Goal: Task Accomplishment & Management: Manage account settings

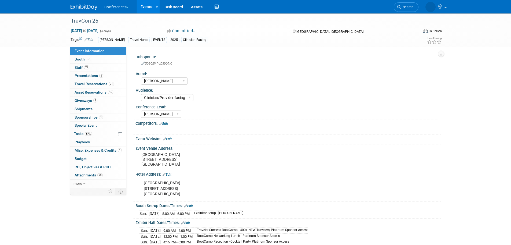
select select "[PERSON_NAME]"
select select "Clinician/Provider-facing"
select select "[PERSON_NAME]"
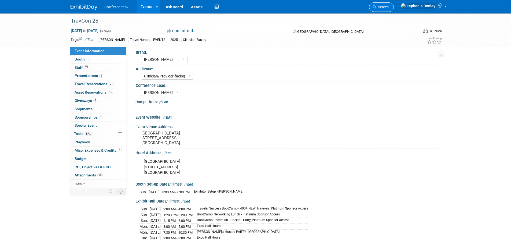
click at [389, 8] on span "Search" at bounding box center [383, 7] width 12 height 4
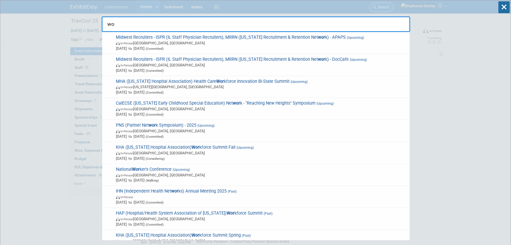
type input "w"
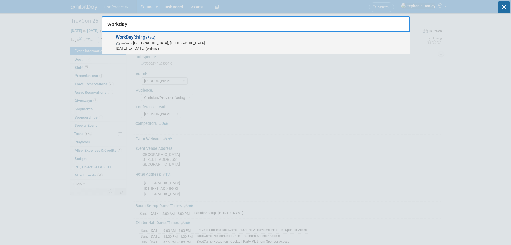
type input "workday"
click at [132, 48] on span "Sep 16, 2024 to Sep 19, 2024 (Walking)" at bounding box center [261, 48] width 291 height 5
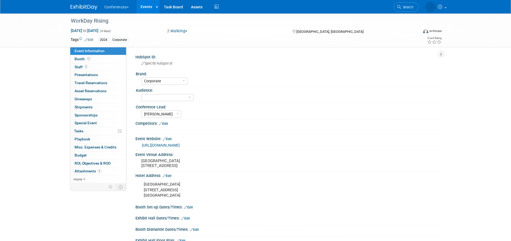
select select "Corporate"
select select "[PERSON_NAME]"
click at [79, 67] on span "Staff 1" at bounding box center [81, 67] width 13 height 4
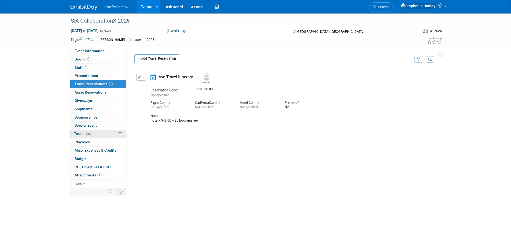
click at [95, 135] on link "79% Tasks 79%" at bounding box center [98, 134] width 56 height 8
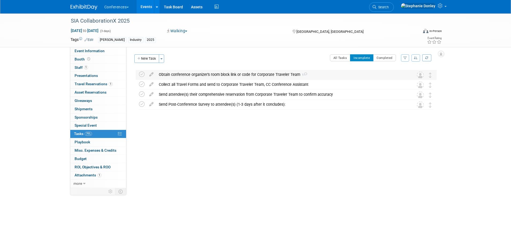
click at [188, 75] on div "Obtain conference organizer's room block link or code for Corporate Traveler Te…" at bounding box center [281, 74] width 250 height 9
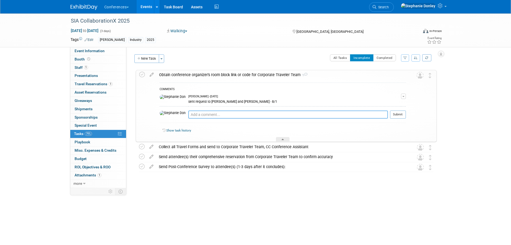
click at [189, 113] on textarea at bounding box center [288, 114] width 200 height 8
type textarea "omni sold out for the night of the 9th - we have 2 hotel reservations"
click at [391, 112] on button "Submit" at bounding box center [398, 114] width 16 height 8
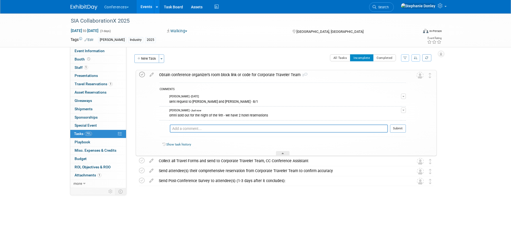
click at [143, 74] on icon at bounding box center [142, 75] width 6 height 6
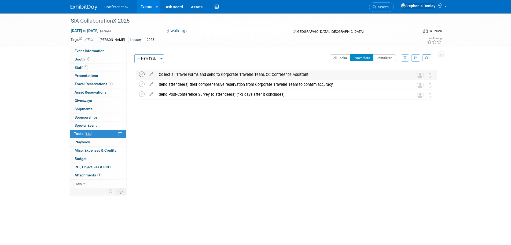
click at [141, 74] on icon at bounding box center [142, 74] width 6 height 6
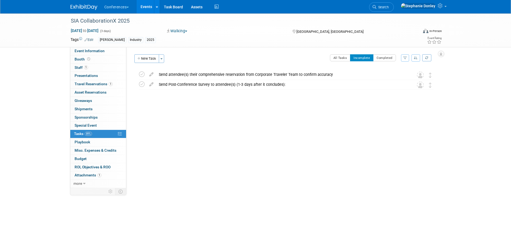
click at [141, 74] on icon at bounding box center [142, 74] width 6 height 6
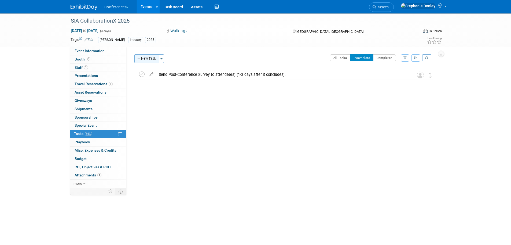
click at [149, 57] on button "New Task" at bounding box center [147, 58] width 25 height 9
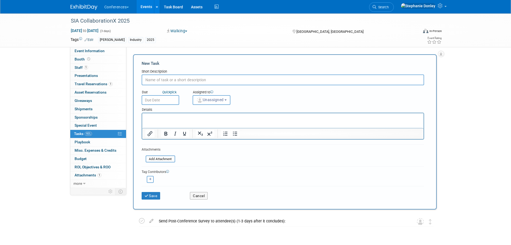
click at [175, 79] on input "text" at bounding box center [283, 79] width 283 height 11
type input "prepay hotel rooms for [PERSON_NAME]"
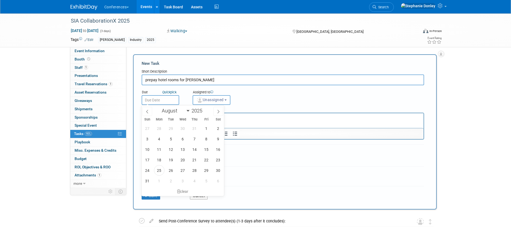
click at [163, 98] on input "text" at bounding box center [161, 100] width 38 height 10
click at [192, 170] on span "28" at bounding box center [195, 170] width 10 height 10
type input "Aug 28, 2025"
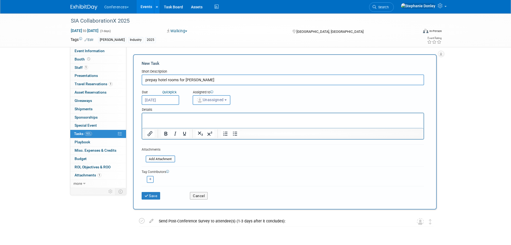
click at [214, 98] on span "Unassigned" at bounding box center [210, 99] width 27 height 4
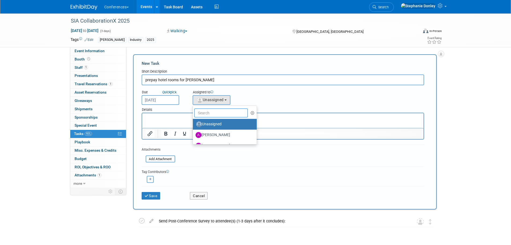
click at [214, 111] on input "text" at bounding box center [221, 112] width 54 height 9
type input "eri"
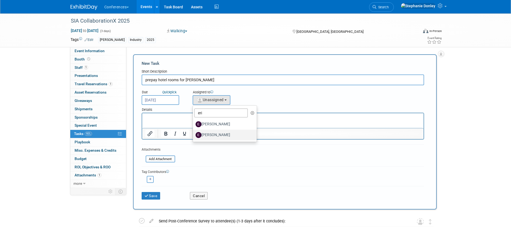
click at [214, 136] on label "[PERSON_NAME]" at bounding box center [224, 134] width 56 height 9
click at [194, 136] on input "[PERSON_NAME]" at bounding box center [191, 133] width 3 height 3
select select "05738ff0-bddb-4e68-890b-b446aa749597"
click at [179, 119] on p "Rich Text Area. Press ALT-0 for help." at bounding box center [282, 117] width 275 height 5
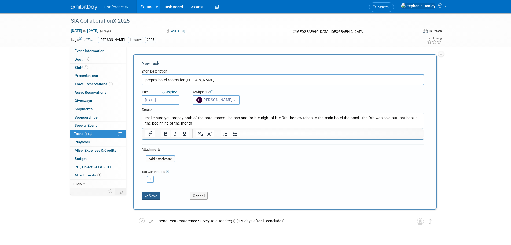
click at [151, 195] on button "Save" at bounding box center [151, 196] width 19 height 8
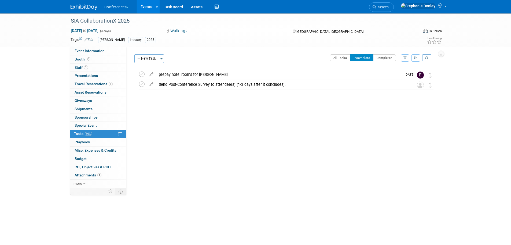
click at [26, 109] on div "SIA CollaborationX 2025 Sep 9, 2025 to Sep 11, 2025 (3 days) Sep 9, 2025 to Sep…" at bounding box center [255, 107] width 511 height 189
click at [394, 10] on link "Search" at bounding box center [381, 6] width 25 height 9
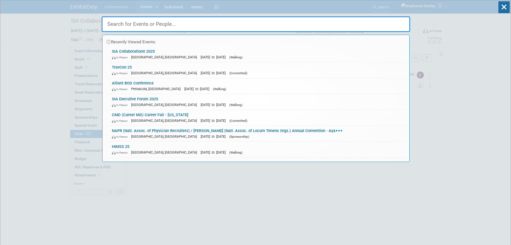
click at [315, 24] on input "text" at bounding box center [256, 24] width 309 height 16
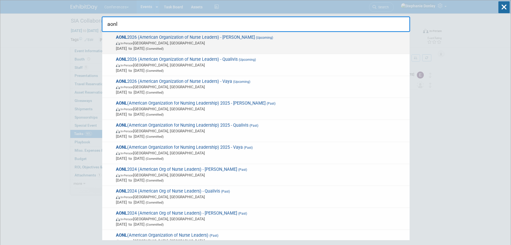
type input "aonl"
click at [153, 42] on span "In-Person Chicago, IL" at bounding box center [261, 42] width 291 height 5
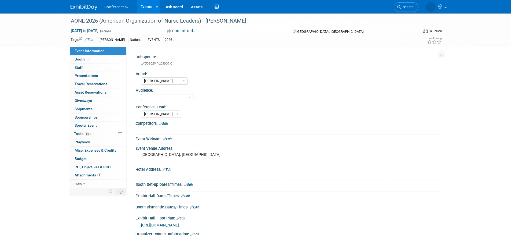
select select "[PERSON_NAME]"
click at [190, 98] on select "Client-facing Clinician/Provider-facing Both N/a" at bounding box center [167, 97] width 52 height 7
select select "Both"
click at [141, 94] on select "Client-facing Clinician/Provider-facing Both N/a" at bounding box center [167, 97] width 52 height 7
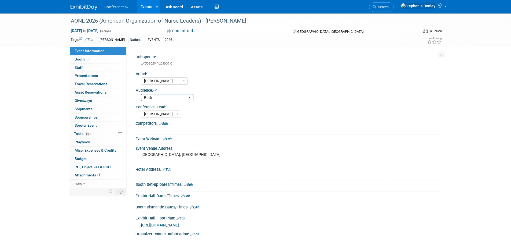
click at [191, 97] on select "Client-facing Clinician/Provider-facing Both N/a" at bounding box center [167, 97] width 52 height 7
click at [141, 94] on select "Client-facing Clinician/Provider-facing Both N/a" at bounding box center [167, 97] width 52 height 7
click at [86, 75] on span "Presentations 0" at bounding box center [86, 75] width 23 height 4
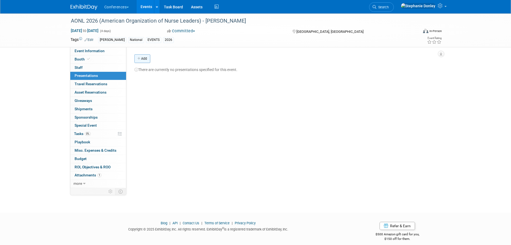
click at [145, 60] on link "Add" at bounding box center [143, 58] width 16 height 9
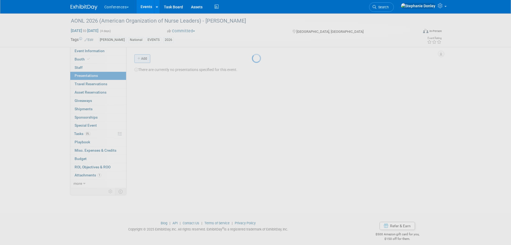
select select "ce9d5ede-74e9-40d6-9b07-a4d48093f53c"
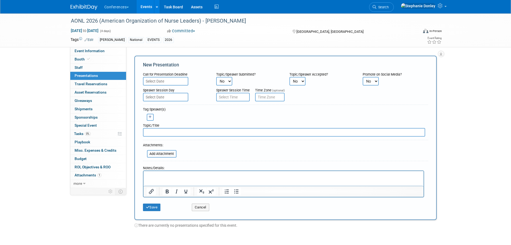
click at [150, 117] on icon "button" at bounding box center [150, 116] width 3 height 3
select select
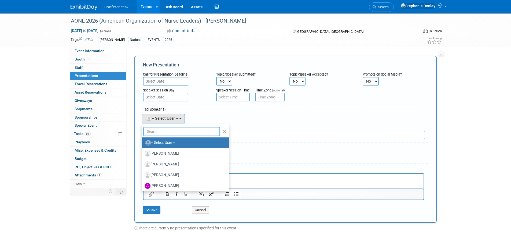
click at [163, 134] on input "text" at bounding box center [181, 131] width 77 height 9
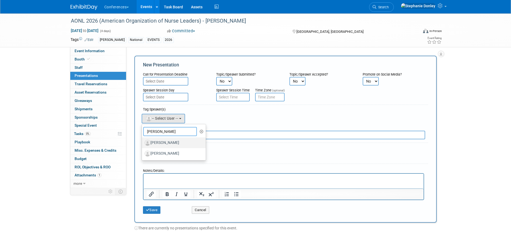
type input "carol"
click at [167, 142] on label "[PERSON_NAME]" at bounding box center [173, 142] width 56 height 9
click at [143, 142] on input "[PERSON_NAME]" at bounding box center [140, 141] width 3 height 3
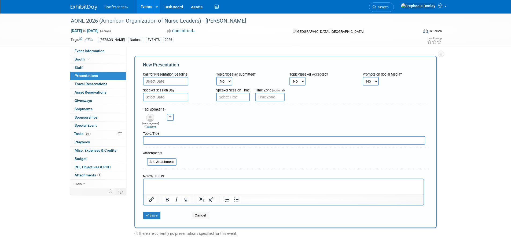
click at [173, 138] on input "text" at bounding box center [284, 140] width 282 height 9
type input "Workforce Innovation Survey"
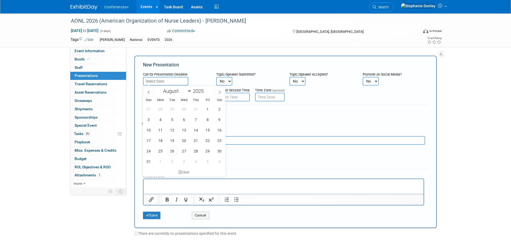
click at [168, 81] on input "text" at bounding box center [165, 81] width 45 height 9
click at [208, 151] on span "29" at bounding box center [208, 151] width 10 height 10
type input "Aug 29, 2025"
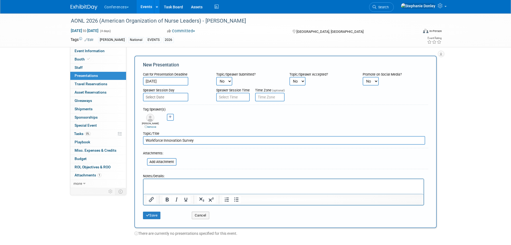
click at [230, 81] on select "No Yes" at bounding box center [224, 81] width 16 height 9
select select "2"
click at [216, 77] on select "No Yes" at bounding box center [224, 81] width 16 height 9
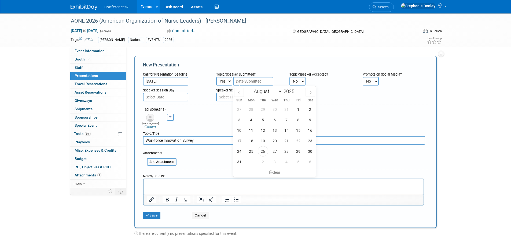
click at [250, 80] on input "text" at bounding box center [253, 81] width 40 height 9
click at [251, 151] on span "25" at bounding box center [251, 151] width 10 height 10
type input "Aug 25, 2025"
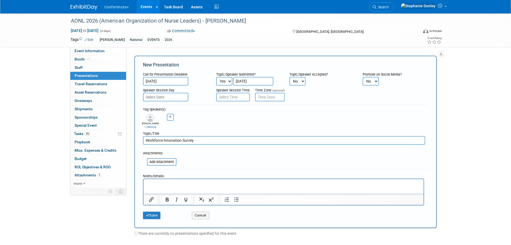
click at [156, 183] on p "Rich Text Area. Press ALT-0 for help." at bounding box center [284, 183] width 274 height 5
click at [165, 185] on p "Rich Text Area. Press ALT-0 for help." at bounding box center [284, 183] width 274 height 5
click at [150, 215] on button "Save" at bounding box center [152, 215] width 18 height 8
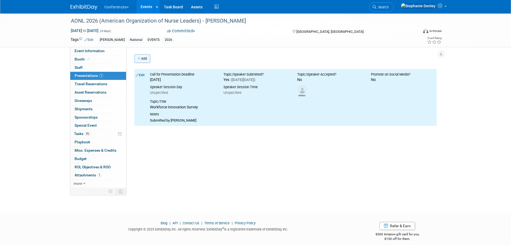
click at [143, 56] on link "Add" at bounding box center [143, 58] width 16 height 9
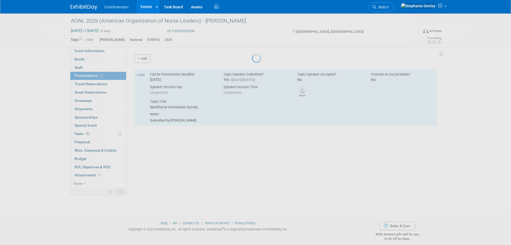
select select "ce9d5ede-74e9-40d6-9b07-a4d48093f53c"
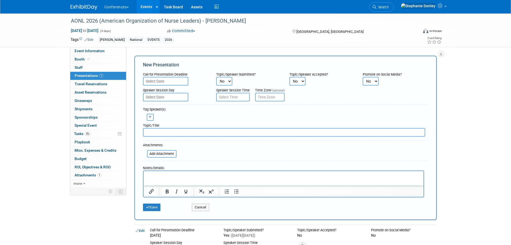
click at [150, 118] on icon "button" at bounding box center [150, 116] width 3 height 3
select select
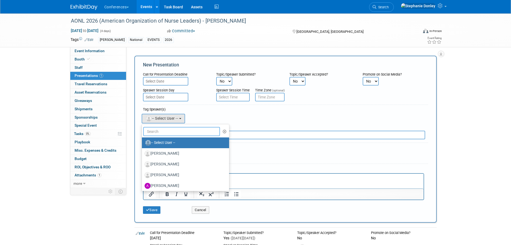
click at [166, 130] on input "text" at bounding box center [181, 131] width 77 height 9
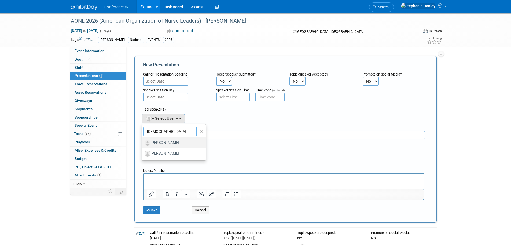
type input "crist"
click at [166, 142] on label "[PERSON_NAME]" at bounding box center [173, 142] width 56 height 9
click at [143, 142] on input "[PERSON_NAME]" at bounding box center [140, 141] width 3 height 3
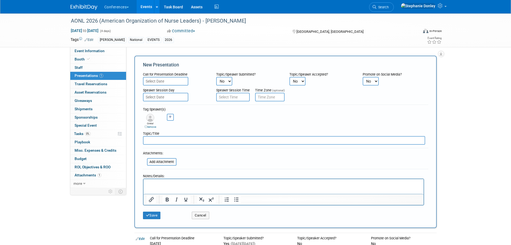
click at [159, 83] on input "text" at bounding box center [165, 81] width 45 height 9
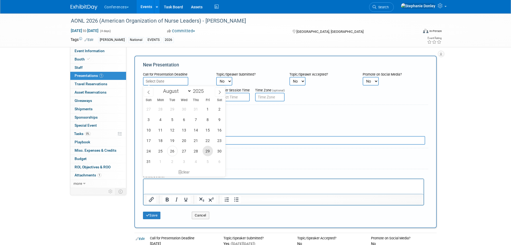
click at [208, 147] on span "29" at bounding box center [208, 151] width 10 height 10
type input "Aug 29, 2025"
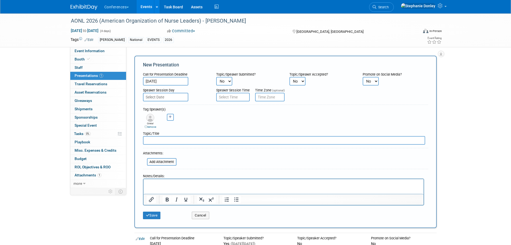
click at [225, 81] on select "No Yes" at bounding box center [224, 81] width 16 height 9
select select "2"
click at [216, 77] on select "No Yes" at bounding box center [224, 81] width 16 height 9
click at [245, 83] on input "text" at bounding box center [253, 81] width 40 height 9
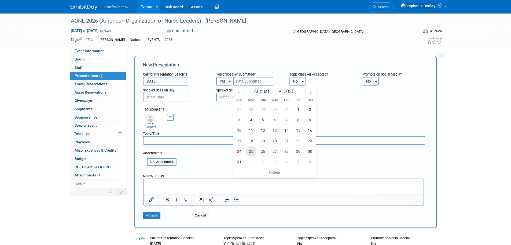
click at [249, 150] on span "25" at bounding box center [251, 151] width 10 height 10
type input "Aug 25, 2025"
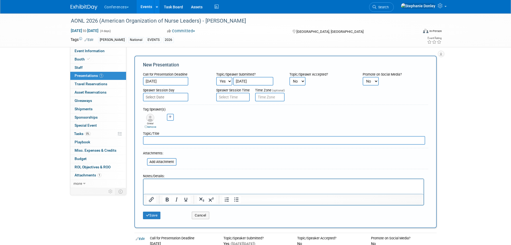
click at [165, 141] on input "text" at bounding box center [284, 140] width 282 height 9
paste input "Beyond Contingent Labor: Building an Enterprise-Wide Internal Resource Pool"
type input "Beyond Contingent Labor: Building an Enterprise-Wide Internal Resource Pool"
click at [157, 183] on p "Rich Text Area. Press ALT-0 for help." at bounding box center [284, 183] width 274 height 5
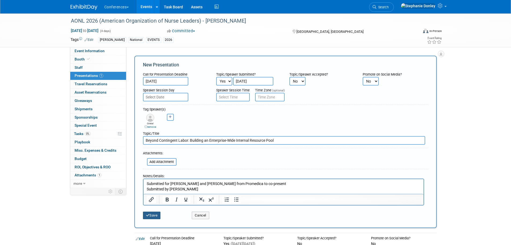
click at [152, 216] on button "Save" at bounding box center [152, 215] width 18 height 8
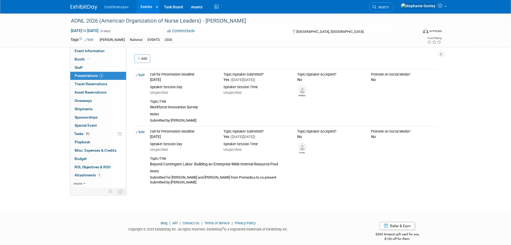
click at [484, 25] on div "AONL 2026 (American Organization of Nurse Leaders) - Aya Mar 29, 2026 to Apr 1,…" at bounding box center [255, 30] width 511 height 34
click at [389, 9] on span "Search" at bounding box center [383, 7] width 12 height 4
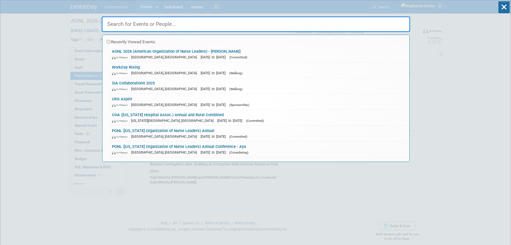
click at [223, 26] on input "text" at bounding box center [256, 24] width 309 height 16
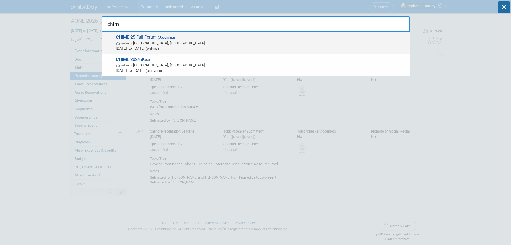
type input "chim"
click at [143, 45] on span "In-Person San Antonio, TX" at bounding box center [261, 42] width 291 height 5
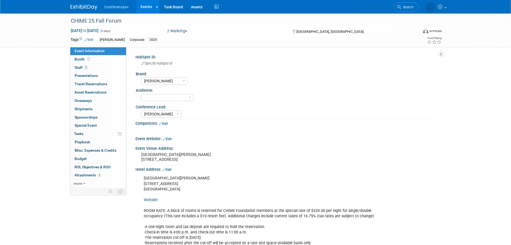
select select "[PERSON_NAME]"
click at [190, 98] on select "Client-facing Clinician/Provider-facing Both N/a" at bounding box center [167, 97] width 52 height 7
select select "N/a"
click at [141, 94] on select "Client-facing Clinician/Provider-facing Both N/a" at bounding box center [167, 97] width 52 height 7
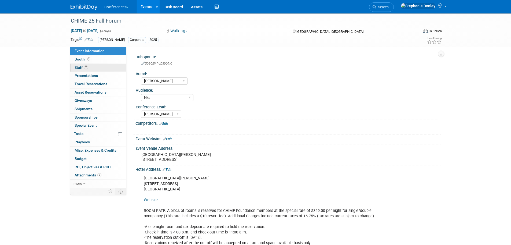
click at [80, 66] on span "Staff 2" at bounding box center [81, 67] width 13 height 4
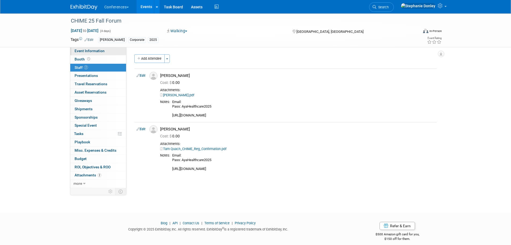
click at [90, 51] on span "Event Information" at bounding box center [90, 51] width 30 height 4
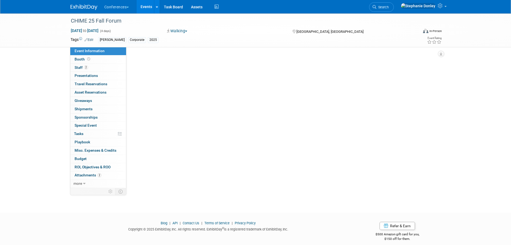
select select "[PERSON_NAME]"
select select "N/a"
select select "[PERSON_NAME]"
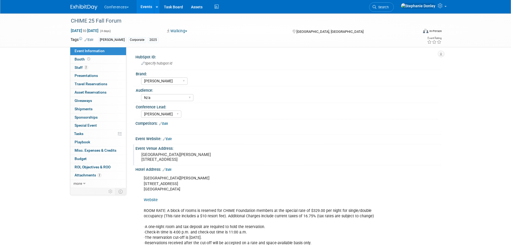
drag, startPoint x: 183, startPoint y: 163, endPoint x: 139, endPoint y: 155, distance: 44.7
click at [139, 155] on div "JW Marriott San Antonio Hill Country Resort 23808 Resort Parkway San Antonio, T…" at bounding box center [199, 157] width 127 height 13
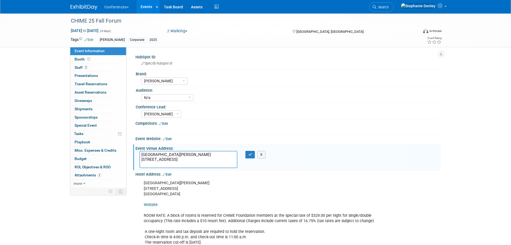
click at [183, 164] on textarea "JW Marriott San Antonio Hill Country Resort 23808 Resort Parkway San Antonio, T…" at bounding box center [189, 159] width 98 height 17
drag, startPoint x: 183, startPoint y: 164, endPoint x: 133, endPoint y: 155, distance: 50.9
click at [133, 155] on div "Event Venue Address: JW Marriott San Antonio Hill Country Resort 23808 Resort P…" at bounding box center [287, 157] width 308 height 26
click at [249, 198] on div "JW Marriott San Antonio Hill Country Resort  23808 Resort Parkway  San Antonio,…" at bounding box center [261, 223] width 242 height 92
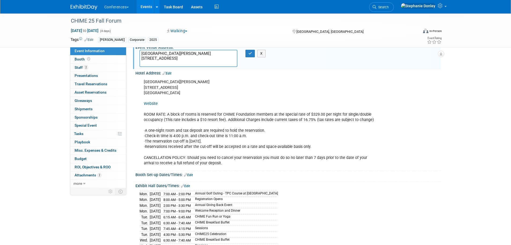
scroll to position [104, 0]
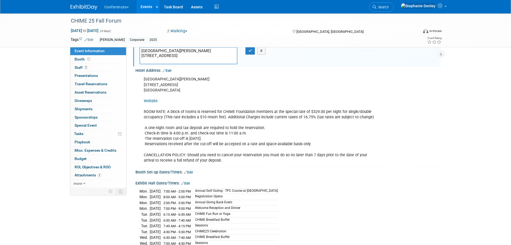
drag, startPoint x: 247, startPoint y: 133, endPoint x: 143, endPoint y: 134, distance: 104.2
click at [143, 134] on div "JW Marriott San Antonio Hill Country Resort  23808 Resort Parkway  San Antonio,…" at bounding box center [261, 120] width 242 height 92
copy div "·Check-in time is 4:00 p.m. and check-out time is 11:00 a.m."
click at [290, 199] on div "Mon. Nov 10, 2025 7:00 AM - 2:00 PM Annual Golf Outing - TPC Course at JW Marri…" at bounding box center [288, 225] width 297 height 77
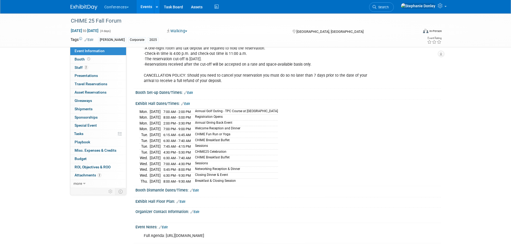
scroll to position [185, 0]
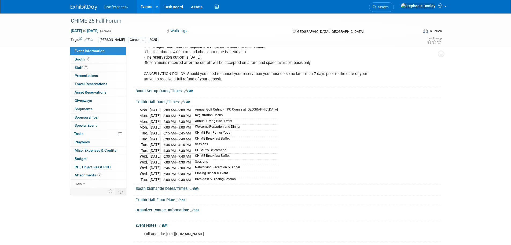
drag, startPoint x: 255, startPoint y: 178, endPoint x: 137, endPoint y: 111, distance: 135.4
click at [137, 111] on div "Mon. Nov 10, 2025 7:00 AM - 2:00 PM Annual Golf Outing - TPC Course at JW Marri…" at bounding box center [289, 143] width 306 height 78
copy div "Mon. Nov 10, 2025 7:00 AM - 2:00 PM Annual Golf Outing - TPC Course at JW Marri…"
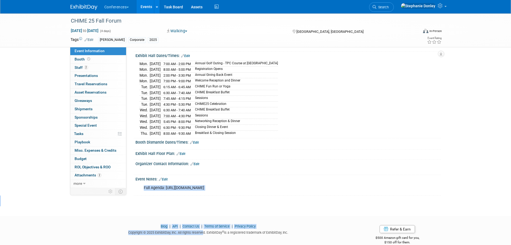
scroll to position [238, 0]
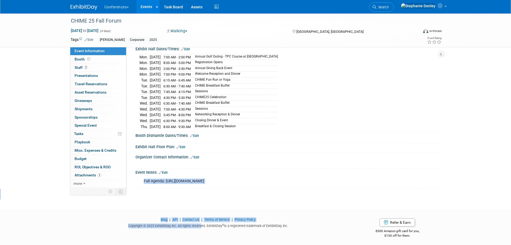
drag, startPoint x: 274, startPoint y: 232, endPoint x: 199, endPoint y: 241, distance: 75.6
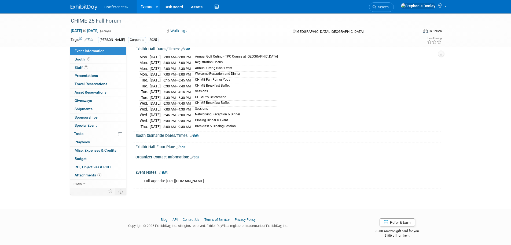
click at [167, 170] on link "Edit" at bounding box center [163, 172] width 9 height 4
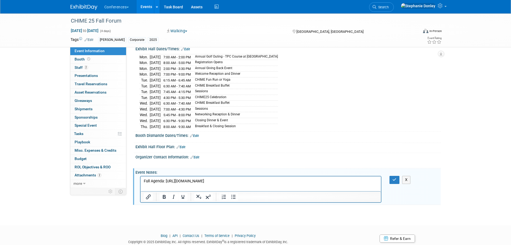
scroll to position [0, 0]
drag, startPoint x: 274, startPoint y: 180, endPoint x: 166, endPoint y: 180, distance: 107.7
click at [166, 180] on p "Full Agenda: https://chimecentral.org/event/chime25-fall-forum#6:summary" at bounding box center [261, 180] width 235 height 5
copy p "https://chimecentral.org/event/chime25-fall-forum#6:summary"
click at [147, 193] on icon "Insert/edit link" at bounding box center [148, 196] width 6 height 6
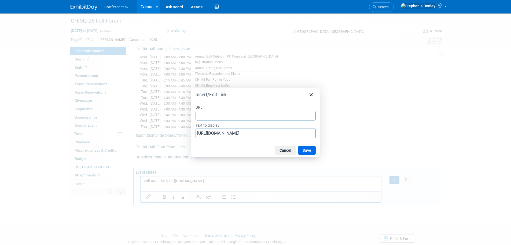
click at [206, 117] on input "URL" at bounding box center [256, 116] width 120 height 10
type input "https://chimecentral.org/event/chime25-fall-forum#6:summary"
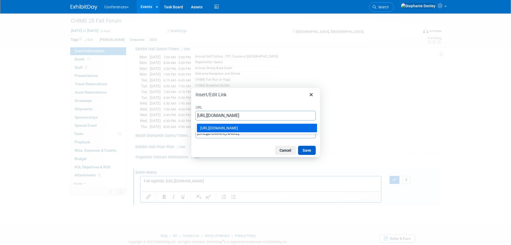
click at [308, 150] on button "Save" at bounding box center [307, 150] width 18 height 9
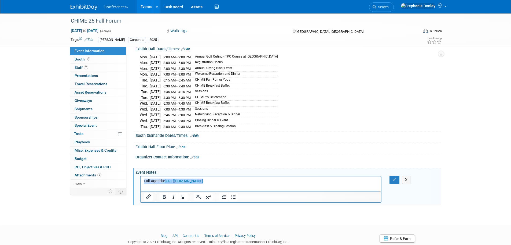
click at [295, 179] on p "Full Agenda: https://chimecentral.org/event/chime25-fall-forum#6:summary" at bounding box center [261, 180] width 235 height 5
drag, startPoint x: 292, startPoint y: 180, endPoint x: 143, endPoint y: 184, distance: 149.1
click at [143, 184] on html "Full Agenda: https://chimecentral.org/event/chime25-fall-forum#6:summary" at bounding box center [260, 180] width 241 height 8
copy p "Full Agenda: https://chimecentral.org/event/chime25-fall-forum#6:summary"
click at [318, 184] on html "Full Agenda: https://chimecentral.org/event/chime25-fall-forum#6:summary﻿" at bounding box center [260, 180] width 241 height 8
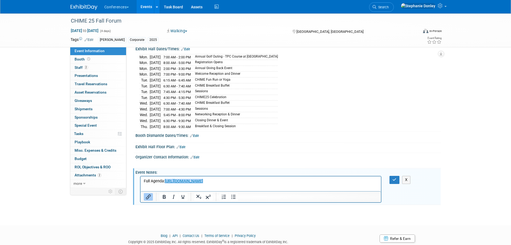
click at [356, 161] on div at bounding box center [261, 163] width 242 height 5
click at [395, 179] on icon "button" at bounding box center [395, 179] width 4 height 4
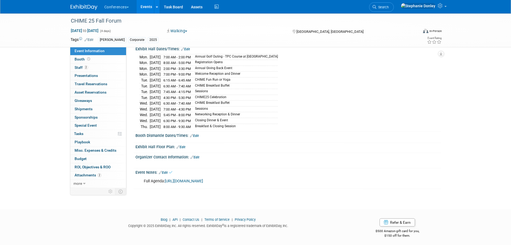
click at [203, 179] on link "https://chimecentral.org/event/chime25-fall-forum#6:summary" at bounding box center [184, 181] width 38 height 5
click at [78, 67] on span "Staff 2" at bounding box center [81, 67] width 13 height 4
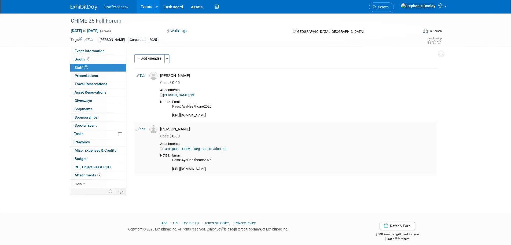
click at [199, 149] on link "Tam Quach_CHIME_Reg_Confirmation.pdf" at bounding box center [193, 149] width 66 height 4
click at [144, 75] on link "Edit" at bounding box center [141, 76] width 9 height 4
select select "ae2332d4-c085-425a-889e-ba2db597d903"
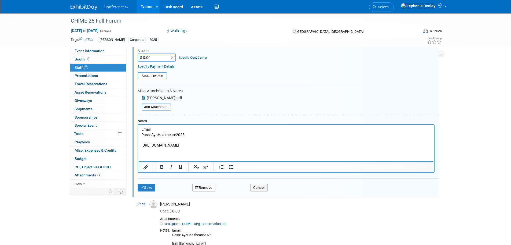
scroll to position [103, 0]
drag, startPoint x: 315, startPoint y: 143, endPoint x: 140, endPoint y: 143, distance: 174.8
click at [140, 143] on html "Email: Pass: AyaHealthcare2025 https://chime.swoogo.com/chime25fallforum/confir…" at bounding box center [286, 135] width 296 height 23
copy p "https://chime.swoogo.com/chime25fallforum/confirmation?i=HliVM4RwDQRyYgd9K45fBe…"
click at [146, 167] on icon "Insert/edit link" at bounding box center [146, 166] width 6 height 6
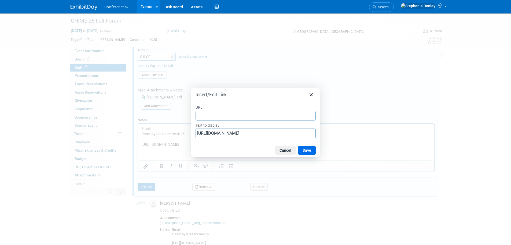
click at [208, 117] on input "URL" at bounding box center [256, 116] width 120 height 10
type input "https://chime.swoogo.com/chime25fallforum/confirmation?i=HliVM4RwDQRyYgd9K45fBe…"
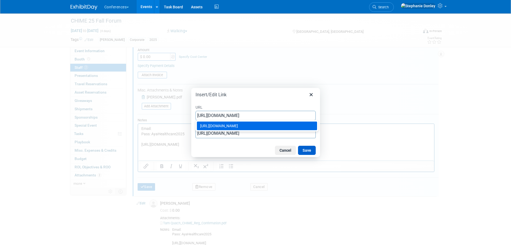
click at [309, 151] on button "Save" at bounding box center [307, 150] width 18 height 9
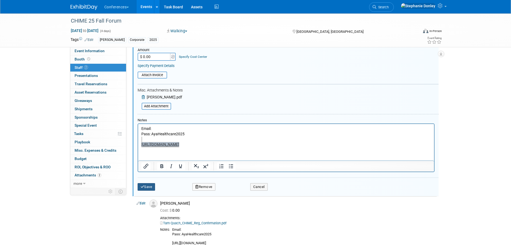
click at [150, 186] on button "Save" at bounding box center [147, 187] width 18 height 8
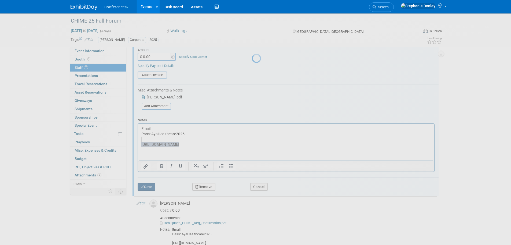
scroll to position [5, 0]
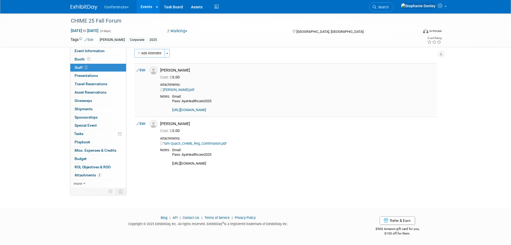
click at [206, 109] on link "https://chime.swoogo.com/chime25fallforum/confirmation?i=HliVM4RwDQRyYgd9K45fBe…" at bounding box center [189, 110] width 34 height 4
click at [141, 123] on link "Edit" at bounding box center [141, 124] width 9 height 4
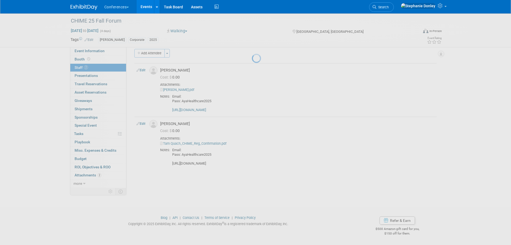
select select "26e736a1-0fad-4eb3-9618-d49142344d1b"
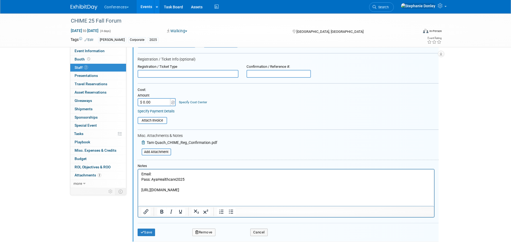
scroll to position [130, 0]
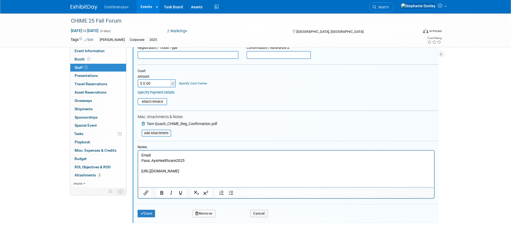
drag, startPoint x: 310, startPoint y: 170, endPoint x: 141, endPoint y: 179, distance: 169.4
click at [141, 173] on html "Email: Pass: AyaHealthcare2025 https://chime.swoogo.com/chime25fallforum/confir…" at bounding box center [286, 161] width 296 height 23
copy p "https://chime.swoogo.com/chime25fallforum/confirmation?i=Tqua2IwSdDiZzklYDtaIFH…"
click at [145, 194] on icon "Insert/edit link" at bounding box center [146, 192] width 6 height 6
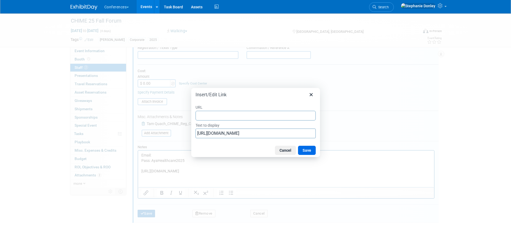
click at [206, 117] on input "URL" at bounding box center [256, 116] width 120 height 10
type input "https://chime.swoogo.com/chime25fallforum/confirmation?i=Tqua2IwSdDiZzklYDtaIFH…"
click at [305, 151] on button "Save" at bounding box center [307, 150] width 18 height 9
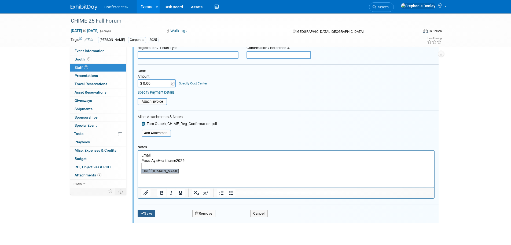
click at [144, 213] on button "Save" at bounding box center [147, 213] width 18 height 8
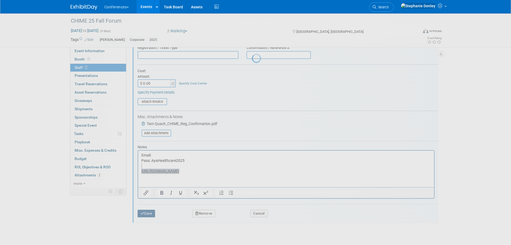
scroll to position [5, 0]
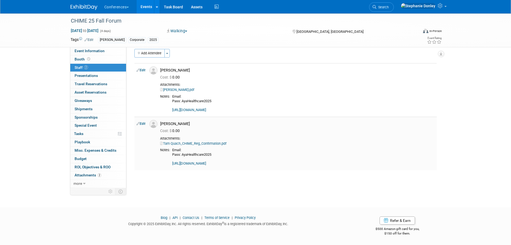
click at [206, 163] on link "https://chime.swoogo.com/chime25fallforum/confirmation?i=Tqua2IwSdDiZzklYDtaIFH…" at bounding box center [189, 163] width 34 height 4
click at [89, 135] on link "0% Tasks 0%" at bounding box center [98, 134] width 56 height 8
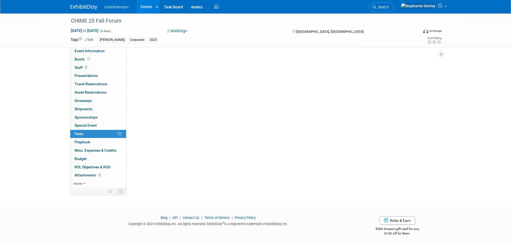
scroll to position [0, 0]
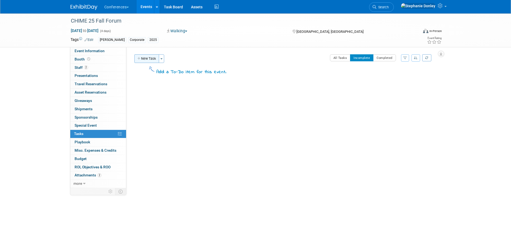
click at [147, 59] on button "New Task" at bounding box center [147, 58] width 25 height 9
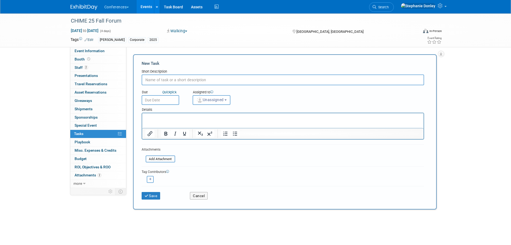
click at [182, 79] on input "text" at bounding box center [283, 79] width 283 height 11
type input "collect travel forms"
click at [154, 197] on button "Save" at bounding box center [151, 196] width 19 height 8
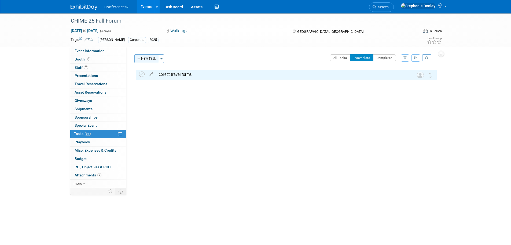
click at [147, 59] on button "New Task" at bounding box center [147, 58] width 25 height 9
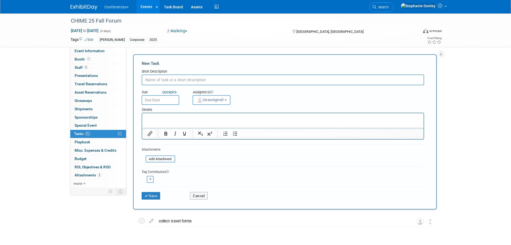
click at [160, 81] on input "text" at bounding box center [283, 79] width 283 height 11
type input "book travel and send out itineraries, double check hotel in case edits need to …"
click at [152, 198] on button "Save" at bounding box center [151, 196] width 19 height 8
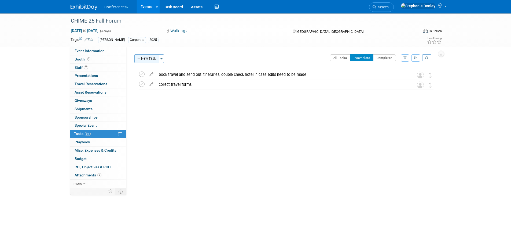
click at [146, 58] on button "New Task" at bounding box center [147, 58] width 25 height 9
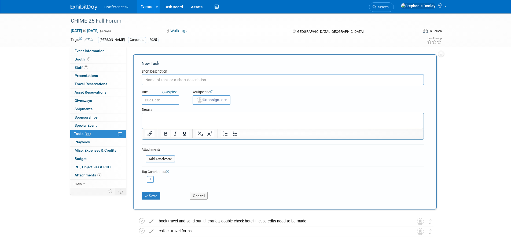
click at [168, 80] on input "text" at bounding box center [283, 79] width 283 height 11
type input "prepay hotel rooms - you will need to use the card i already set up"
click at [151, 116] on p "Rich Text Area. Press ALT-0 for help." at bounding box center [282, 117] width 275 height 5
click at [161, 158] on input "file" at bounding box center [143, 159] width 64 height 6
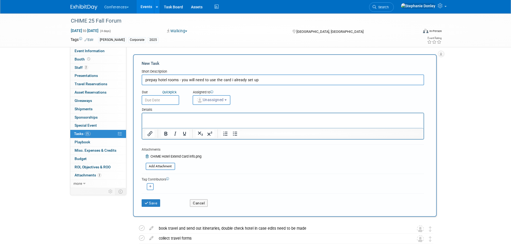
click at [162, 120] on p "Rich Text Area. Press ALT-0 for help." at bounding box center [282, 117] width 275 height 5
click at [214, 98] on span "Unassigned" at bounding box center [210, 99] width 27 height 4
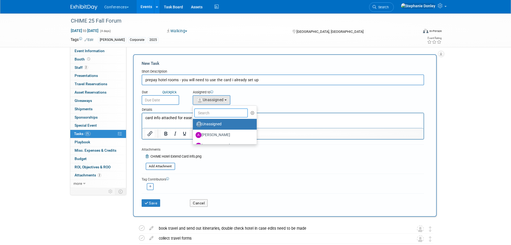
click at [215, 114] on input "text" at bounding box center [221, 112] width 54 height 9
type input "eri"
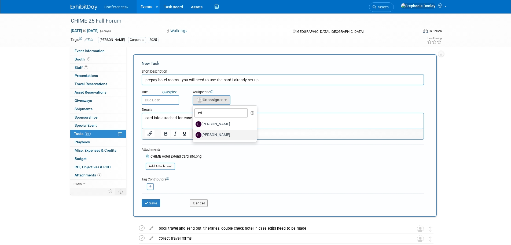
click at [213, 133] on label "[PERSON_NAME]" at bounding box center [224, 134] width 56 height 9
click at [194, 133] on input "[PERSON_NAME]" at bounding box center [191, 133] width 3 height 3
select select "05738ff0-bddb-4e68-890b-b446aa749597"
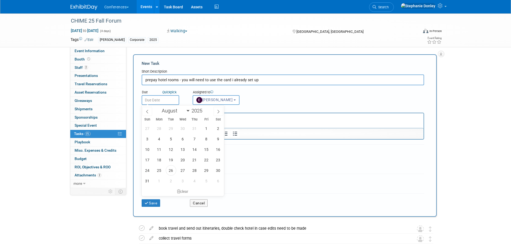
click at [155, 101] on input "text" at bounding box center [161, 100] width 38 height 10
click at [188, 110] on select "January February March April May June July August September October November De…" at bounding box center [174, 110] width 31 height 7
select select "9"
click at [159, 107] on select "January February March April May June July August September October November De…" at bounding box center [174, 110] width 31 height 7
click at [183, 170] on span "29" at bounding box center [183, 170] width 10 height 10
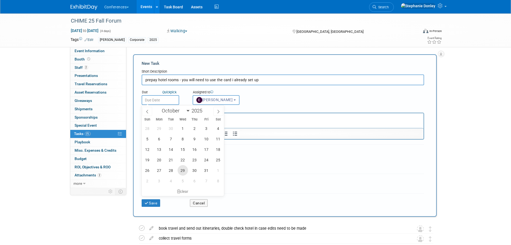
type input "Oct 29, 2025"
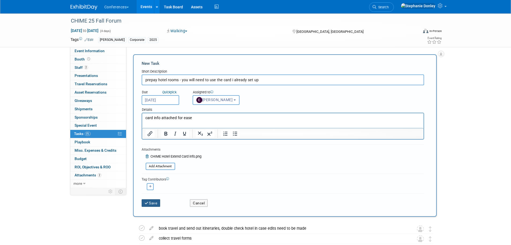
click at [148, 203] on icon "submit" at bounding box center [147, 203] width 5 height 4
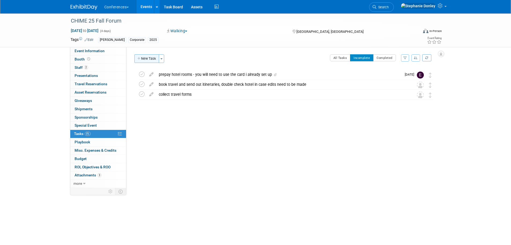
click at [155, 60] on button "New Task" at bounding box center [147, 58] width 25 height 9
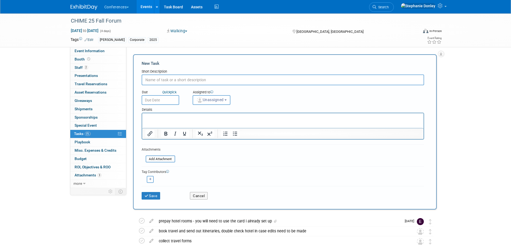
click at [167, 82] on input "text" at bounding box center [283, 79] width 283 height 11
type input "add travel itineraries and costs into ED"
click at [204, 99] on span "Unassigned" at bounding box center [210, 99] width 27 height 4
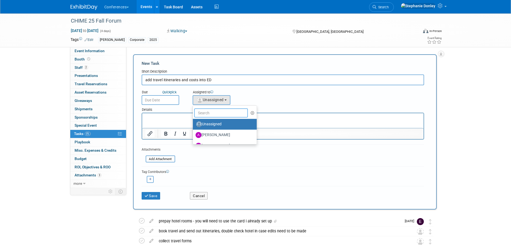
click at [217, 115] on input "text" at bounding box center [221, 112] width 54 height 9
type input "eri"
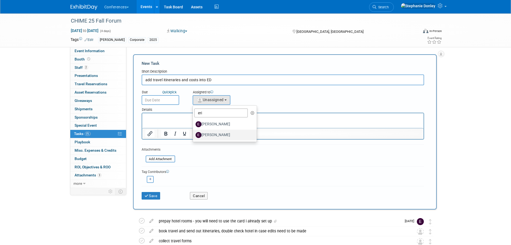
click at [214, 134] on label "[PERSON_NAME]" at bounding box center [224, 134] width 56 height 9
click at [194, 134] on input "[PERSON_NAME]" at bounding box center [191, 133] width 3 height 3
select select "05738ff0-bddb-4e68-890b-b446aa749597"
click at [159, 100] on input "text" at bounding box center [161, 100] width 38 height 10
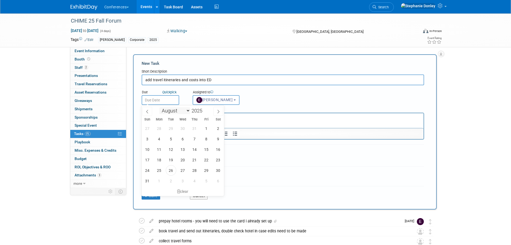
click at [189, 110] on select "January February March April May June July August September October November De…" at bounding box center [174, 110] width 31 height 7
select select "10"
click at [159, 107] on select "January February March April May June July August September October November De…" at bounding box center [174, 110] width 31 height 7
click at [161, 149] on span "10" at bounding box center [159, 149] width 10 height 10
type input "Nov 10, 2025"
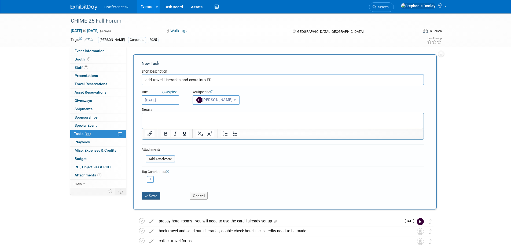
click at [151, 196] on button "Save" at bounding box center [151, 196] width 19 height 8
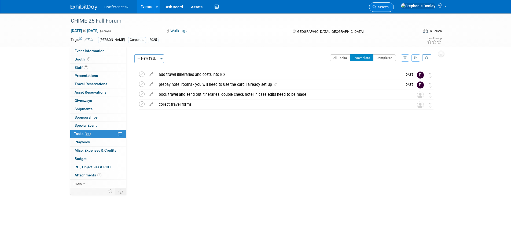
click at [389, 6] on span "Search" at bounding box center [383, 7] width 12 height 4
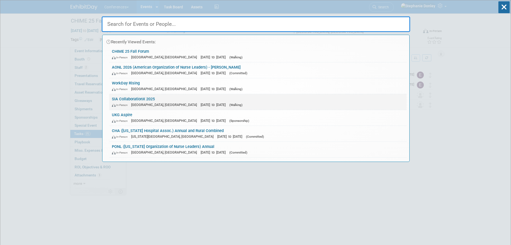
click at [170, 97] on link "SIA CollaborationX 2025 In-Person Dallas, TX Sep 9, 2025 to Sep 11, 2025 (Walki…" at bounding box center [258, 102] width 298 height 16
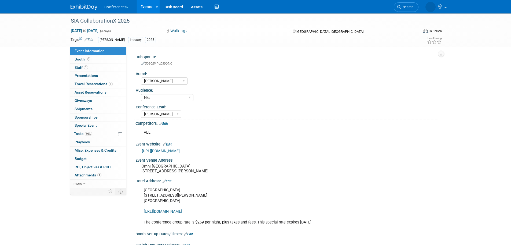
select select "[PERSON_NAME]"
select select "N/a"
select select "[PERSON_NAME]"
select select "N/a"
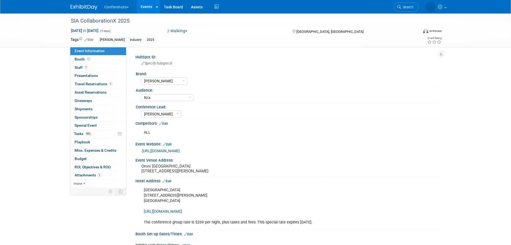
select select "[PERSON_NAME]"
click at [96, 133] on link "90% Tasks 90%" at bounding box center [98, 134] width 56 height 8
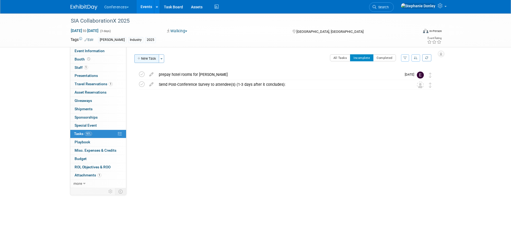
click at [154, 57] on button "New Task" at bounding box center [147, 58] width 25 height 9
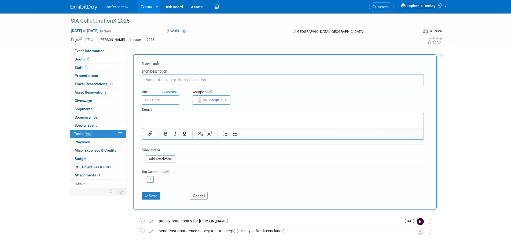
click at [159, 80] on input "text" at bounding box center [283, 79] width 283 height 11
type input "add travel itinerary and costs into ED"
click at [201, 102] on img "button" at bounding box center [200, 100] width 6 height 6
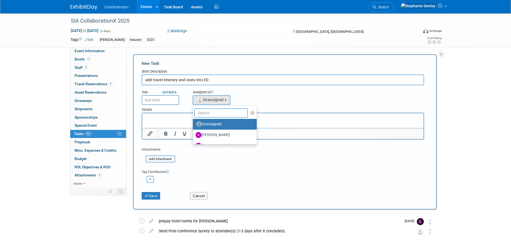
click at [210, 115] on input "text" at bounding box center [221, 112] width 54 height 9
type input "eri"
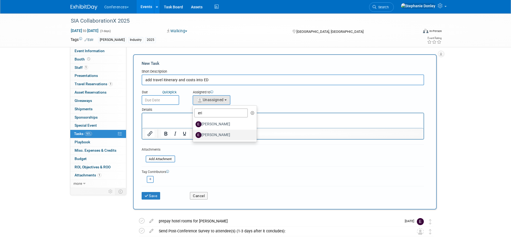
click at [212, 133] on label "[PERSON_NAME]" at bounding box center [224, 134] width 56 height 9
click at [194, 133] on input "[PERSON_NAME]" at bounding box center [191, 133] width 3 height 3
select select "05738ff0-bddb-4e68-890b-b446aa749597"
click at [156, 101] on input "text" at bounding box center [161, 100] width 38 height 10
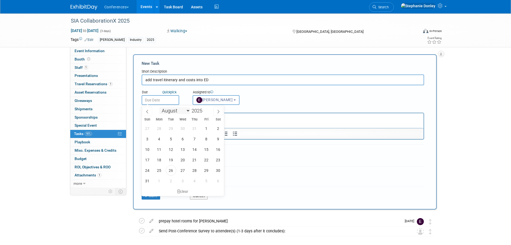
click at [187, 109] on select "January February March April May June July August September October November De…" at bounding box center [174, 110] width 31 height 7
select select "8"
click at [159, 107] on select "January February March April May June July August September October November De…" at bounding box center [174, 110] width 31 height 7
click at [162, 139] on span "8" at bounding box center [159, 138] width 10 height 10
type input "[DATE]"
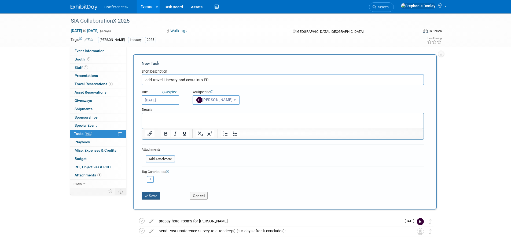
click at [154, 197] on button "Save" at bounding box center [151, 196] width 19 height 8
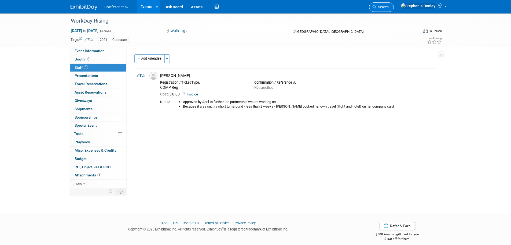
click at [389, 7] on span "Search" at bounding box center [383, 7] width 12 height 4
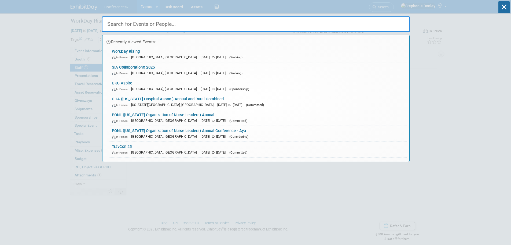
click at [181, 24] on input "text" at bounding box center [256, 24] width 309 height 16
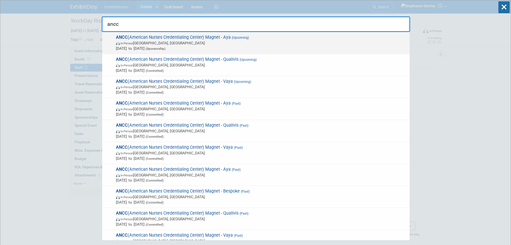
type input "ancc"
click at [147, 38] on span "ANCC (American Nurses Credentialing Center) Magnet - [PERSON_NAME] (Upcoming) I…" at bounding box center [260, 43] width 293 height 16
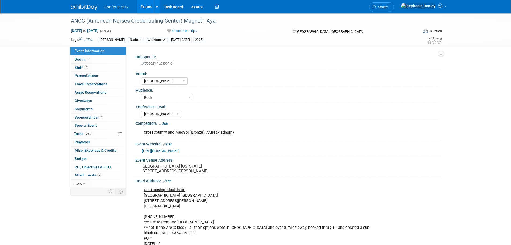
select select "[PERSON_NAME]"
select select "Both"
select select "[PERSON_NAME]"
click at [78, 59] on span "Booth" at bounding box center [83, 59] width 16 height 4
select select "20'x30'"
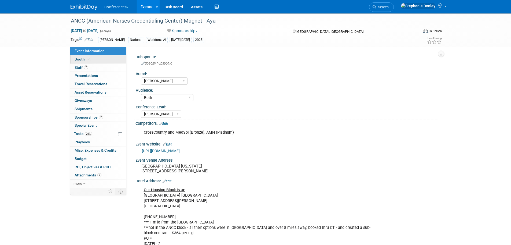
select select "Yes"
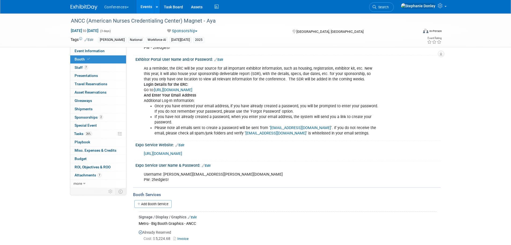
scroll to position [254, 0]
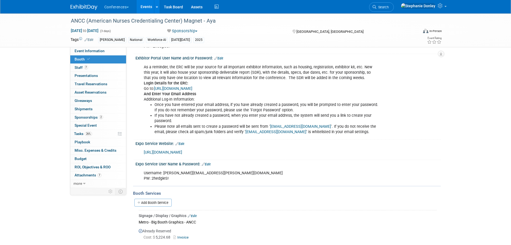
click at [181, 143] on link "Edit" at bounding box center [180, 144] width 9 height 4
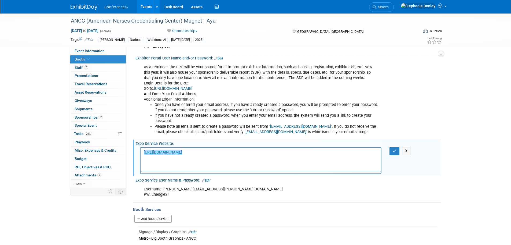
scroll to position [0, 0]
click at [241, 154] on p "﻿[URL][DOMAIN_NAME]" at bounding box center [261, 152] width 235 height 5
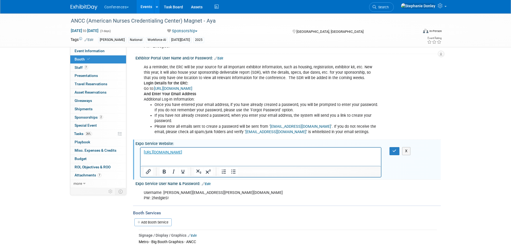
paste body "Rich Text Area. Press ALT-0 for help."
click at [280, 159] on p "Rich Text Area. Press ALT-0 for help." at bounding box center [261, 157] width 235 height 5
drag, startPoint x: 236, startPoint y: 165, endPoint x: 280, endPoint y: 313, distance: 154.2
click at [140, 166] on html "[URL][DOMAIN_NAME] [URL][DOMAIN_NAME]" at bounding box center [260, 156] width 241 height 18
drag, startPoint x: 170, startPoint y: 197, endPoint x: 143, endPoint y: 192, distance: 27.1
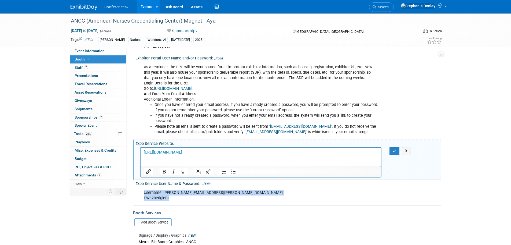
click at [143, 192] on div "Username: [PERSON_NAME][EMAIL_ADDRESS][PERSON_NAME][DOMAIN_NAME] PW: [SECURITY_…" at bounding box center [261, 195] width 242 height 16
copy div "Username: [PERSON_NAME][EMAIL_ADDRESS][PERSON_NAME][DOMAIN_NAME] PW: [SECURITY_…"
click at [147, 161] on p "Rich Text Area. Press ALT-0 for help." at bounding box center [261, 162] width 235 height 5
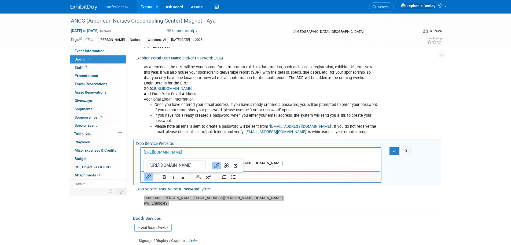
click at [296, 163] on p "Username: [PERSON_NAME][EMAIL_ADDRESS][PERSON_NAME][DOMAIN_NAME] PW: [SECURITY_…" at bounding box center [261, 165] width 235 height 11
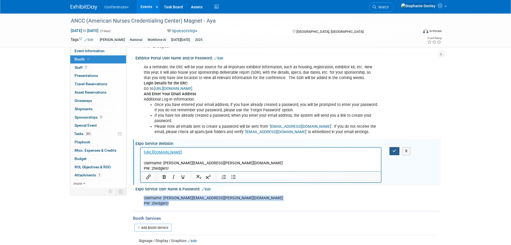
click at [396, 150] on icon "button" at bounding box center [395, 151] width 4 height 4
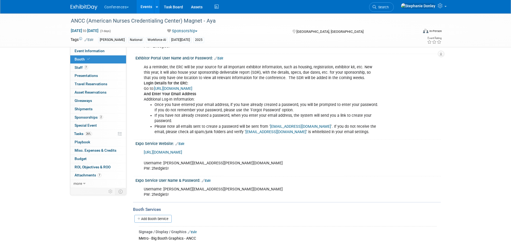
click at [209, 180] on link "Edit" at bounding box center [206, 181] width 9 height 4
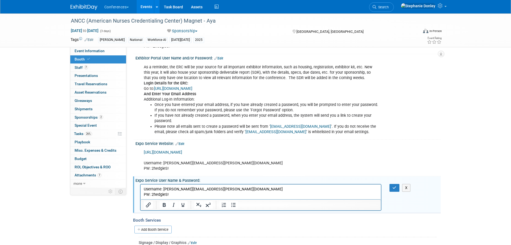
paste body "Rich Text Area. Press ALT-0 for help."
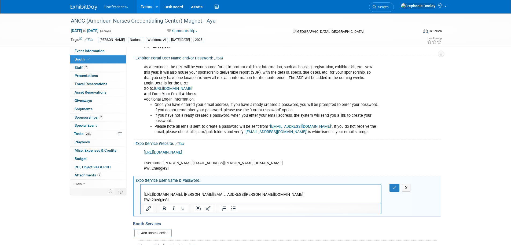
click at [208, 195] on p "[URL][DOMAIN_NAME]: [PERSON_NAME][EMAIL_ADDRESS][PERSON_NAME][DOMAIN_NAME] PW: …" at bounding box center [261, 196] width 235 height 11
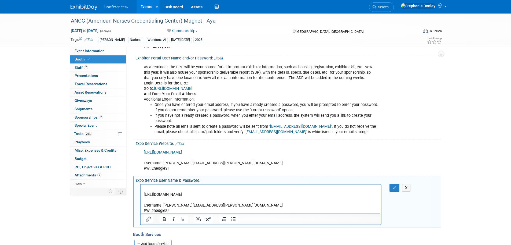
drag, startPoint x: 210, startPoint y: 194, endPoint x: 279, endPoint y: 377, distance: 195.4
click at [140, 193] on html "[URL][DOMAIN_NAME] Username: [PERSON_NAME][EMAIL_ADDRESS][PERSON_NAME][DOMAIN_N…" at bounding box center [260, 198] width 241 height 29
click at [147, 219] on icon "Insert/edit link" at bounding box center [148, 218] width 5 height 5
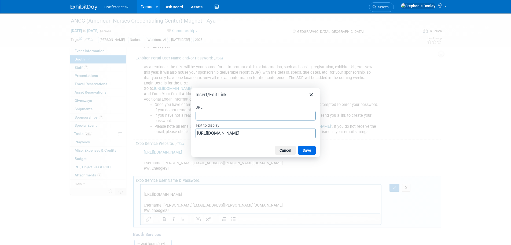
click at [206, 116] on input "URL" at bounding box center [256, 116] width 120 height 10
type input "[URL][DOMAIN_NAME]"
click at [310, 150] on button "Save" at bounding box center [307, 150] width 18 height 9
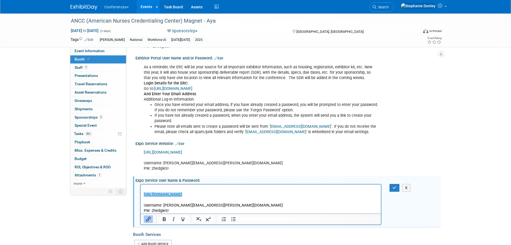
click at [352, 176] on div "Expo Service User Name & Password: Edit" at bounding box center [289, 179] width 306 height 7
click at [393, 188] on icon "button" at bounding box center [395, 188] width 4 height 4
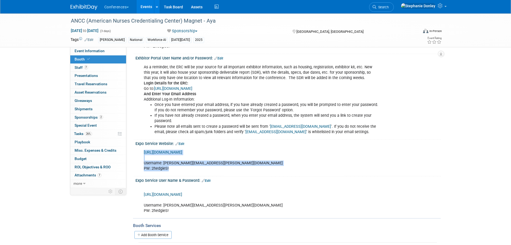
drag, startPoint x: 170, startPoint y: 168, endPoint x: 144, endPoint y: 152, distance: 30.6
click at [144, 152] on div "[URL][DOMAIN_NAME] Username: [PERSON_NAME][EMAIL_ADDRESS][PERSON_NAME][DOMAIN_N…" at bounding box center [261, 160] width 242 height 27
copy div "[URL][DOMAIN_NAME] Username: [PERSON_NAME][EMAIL_ADDRESS][PERSON_NAME][DOMAIN_N…"
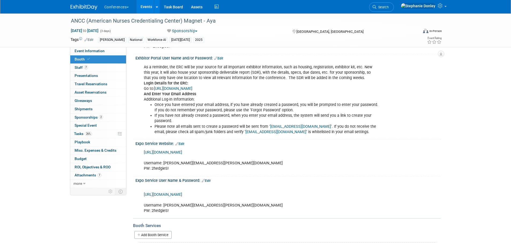
click at [176, 210] on div "[URL][DOMAIN_NAME] Username: [PERSON_NAME][EMAIL_ADDRESS][PERSON_NAME][DOMAIN_N…" at bounding box center [261, 200] width 242 height 32
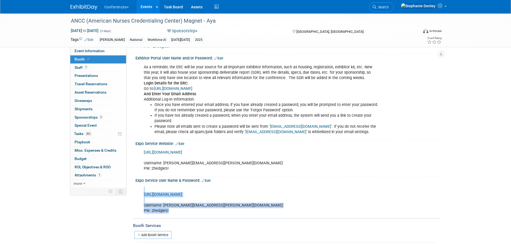
drag, startPoint x: 176, startPoint y: 210, endPoint x: 139, endPoint y: 195, distance: 40.1
click at [139, 195] on div "[URL][DOMAIN_NAME] Username: [PERSON_NAME][EMAIL_ADDRESS][PERSON_NAME][DOMAIN_N…" at bounding box center [289, 199] width 306 height 34
copy div "[URL][DOMAIN_NAME] Username: [PERSON_NAME][EMAIL_ADDRESS][PERSON_NAME][DOMAIN_N…"
